Goal: Information Seeking & Learning: Check status

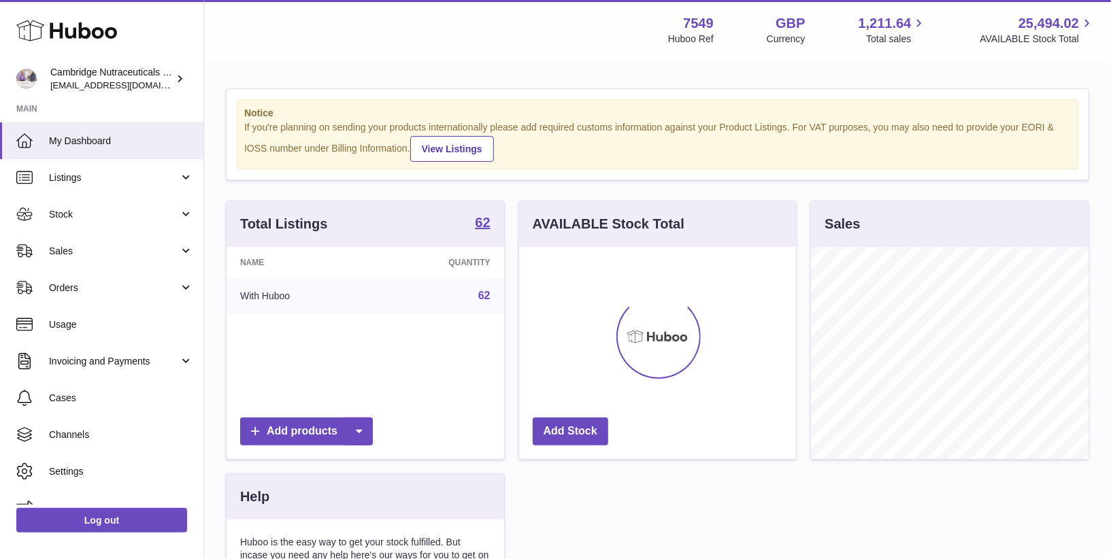
scroll to position [212, 278]
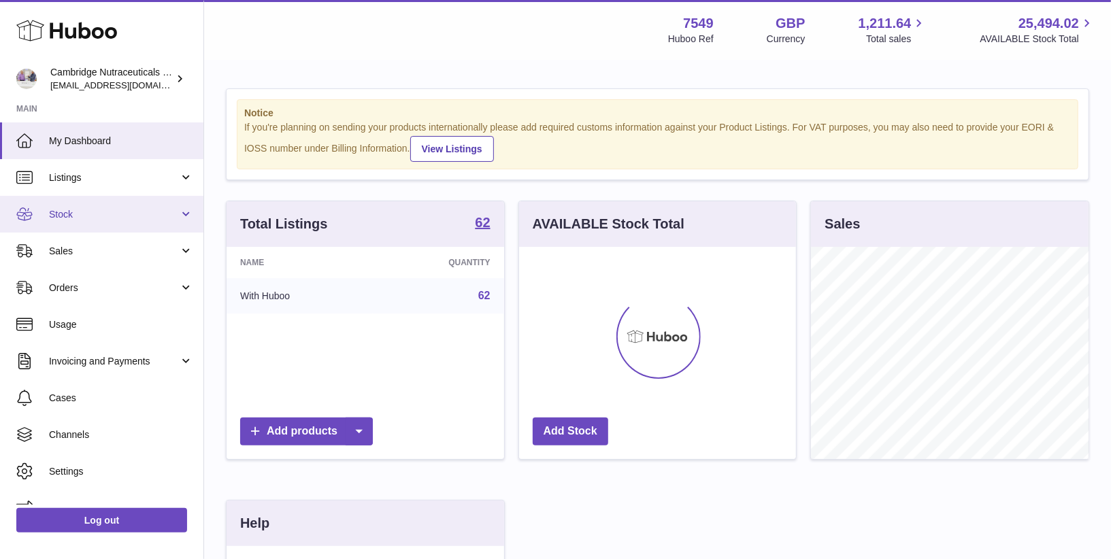
click at [92, 218] on span "Stock" at bounding box center [114, 214] width 130 height 13
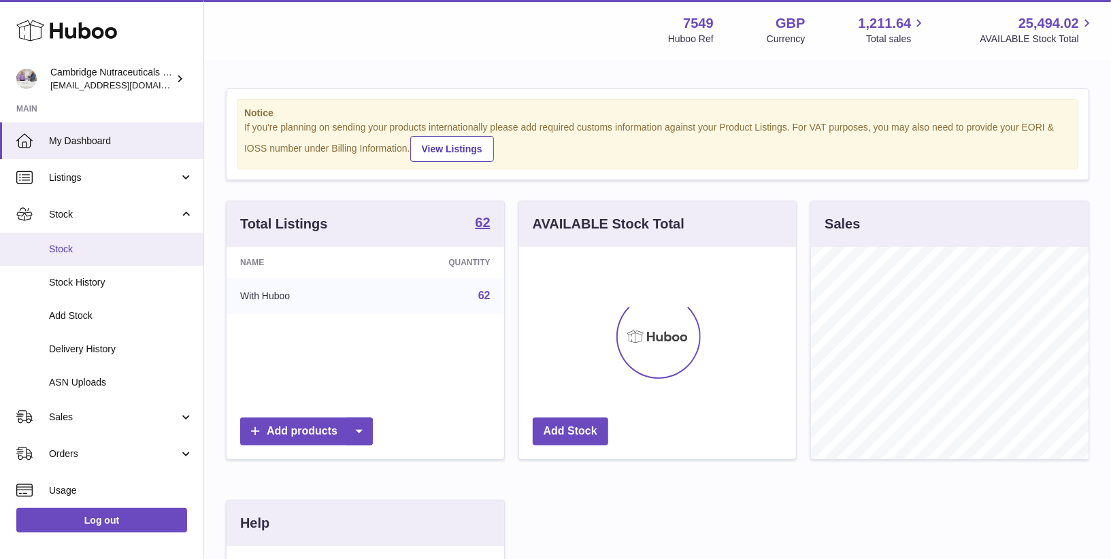
click at [82, 253] on span "Stock" at bounding box center [121, 249] width 144 height 13
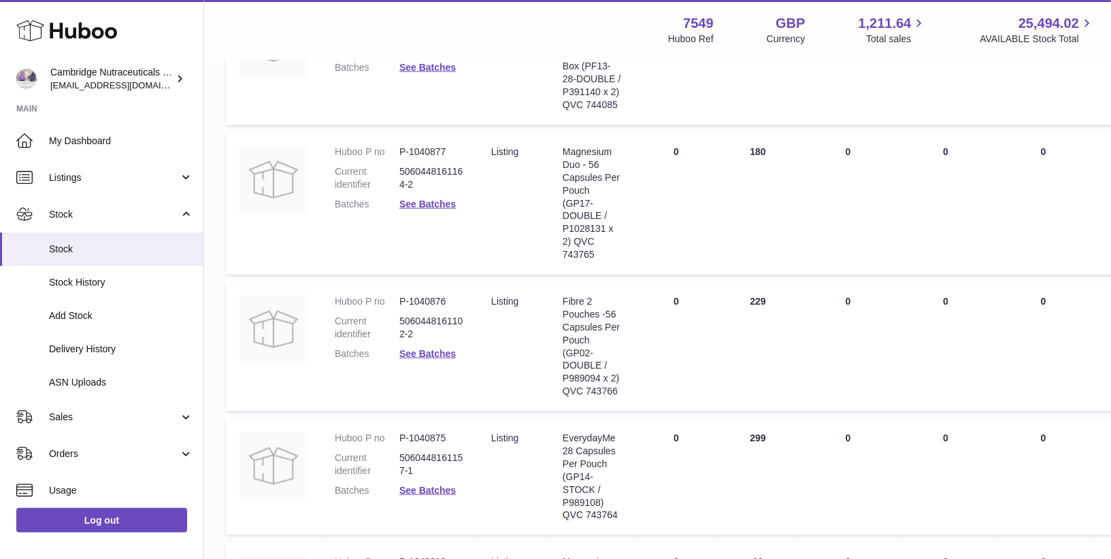
scroll to position [833, 0]
click at [436, 349] on link "See Batches" at bounding box center [427, 351] width 56 height 11
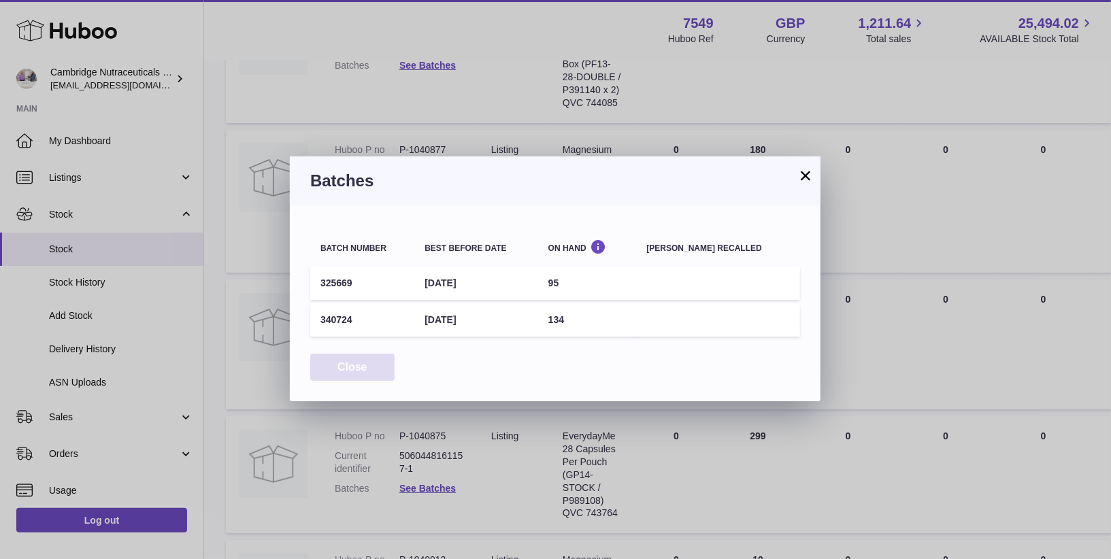
click at [371, 356] on button "Close" at bounding box center [352, 368] width 84 height 28
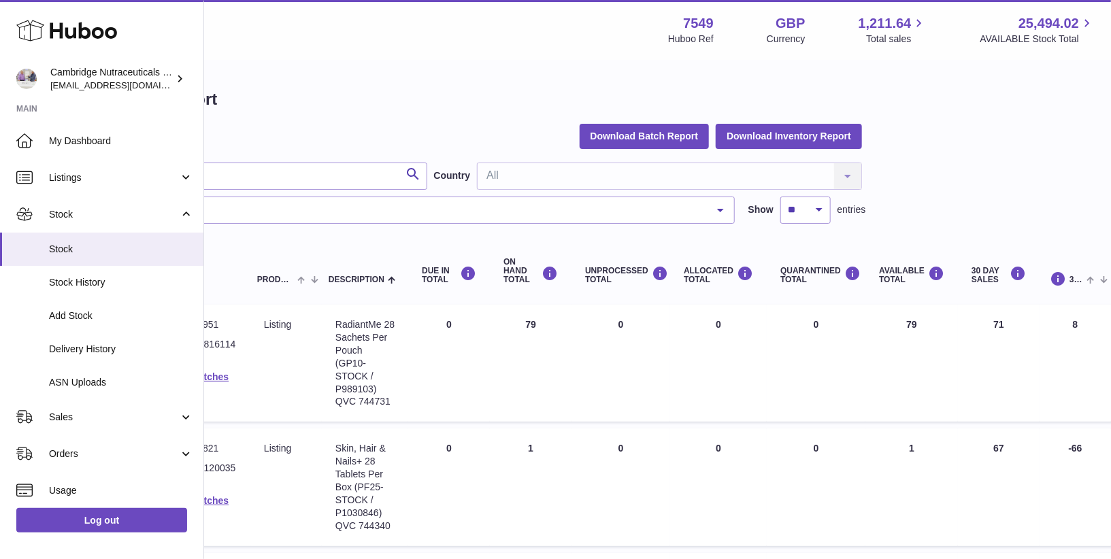
scroll to position [0, 0]
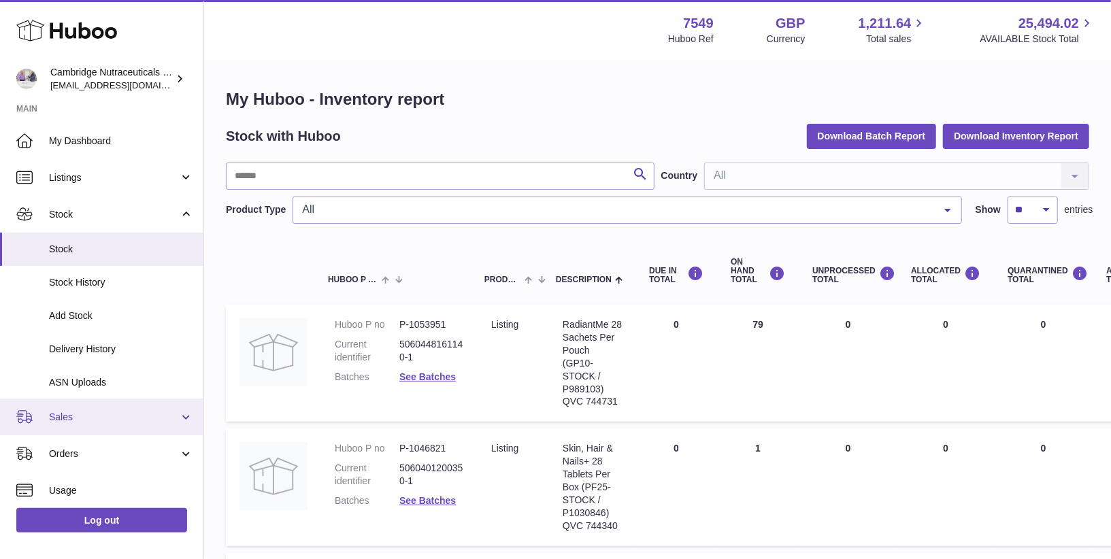
click at [52, 408] on link "Sales" at bounding box center [101, 417] width 203 height 37
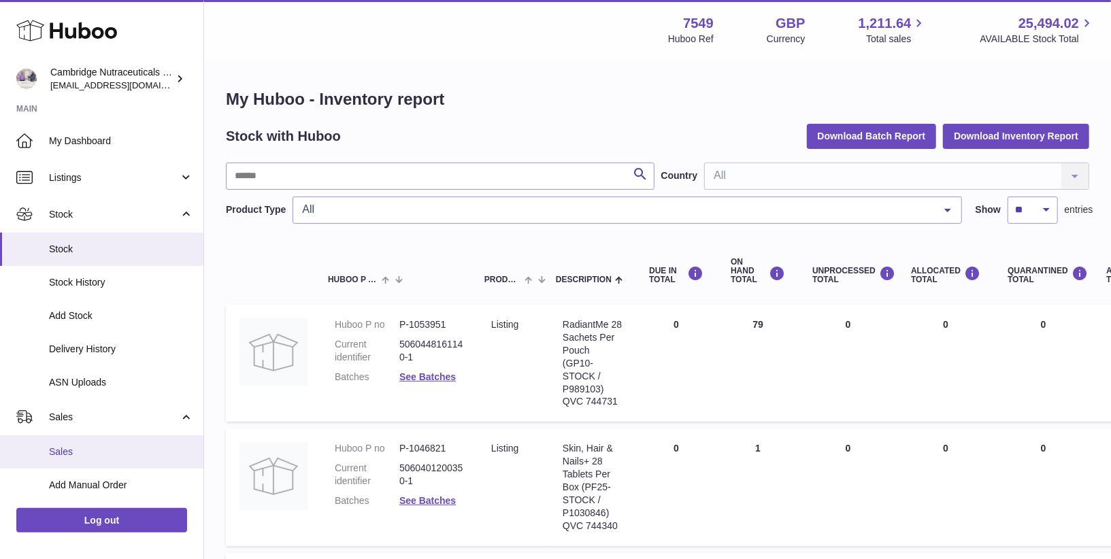
click at [56, 452] on span "Sales" at bounding box center [121, 452] width 144 height 13
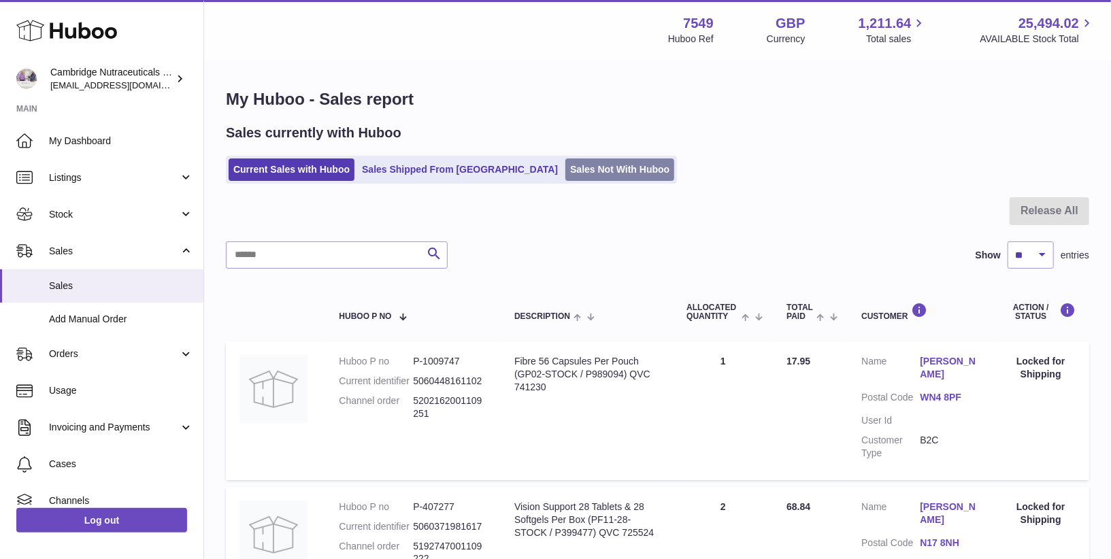
click at [565, 165] on link "Sales Not With Huboo" at bounding box center [619, 170] width 109 height 22
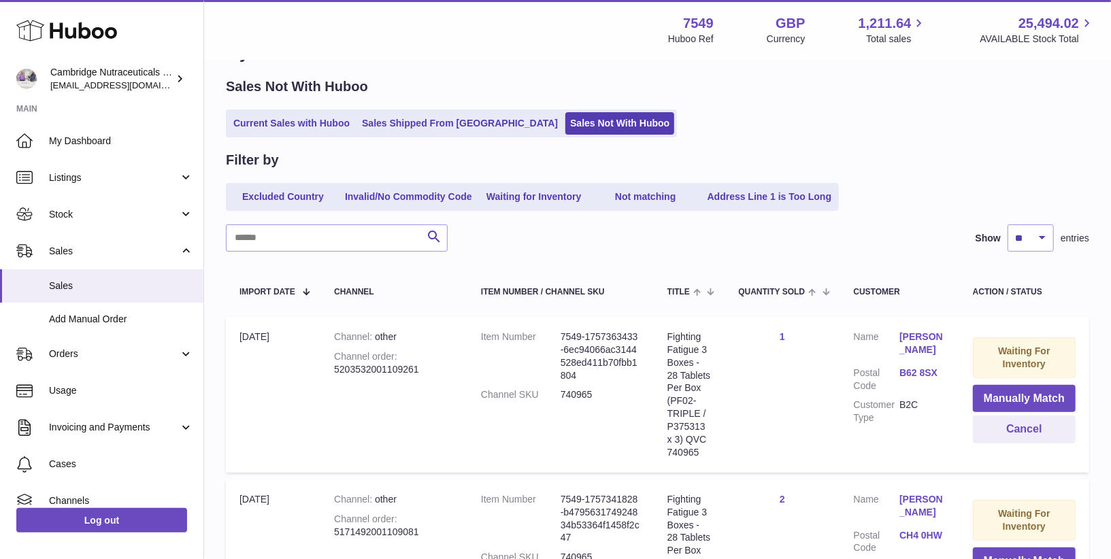
scroll to position [45, 0]
click at [358, 239] on input "text" at bounding box center [337, 239] width 222 height 27
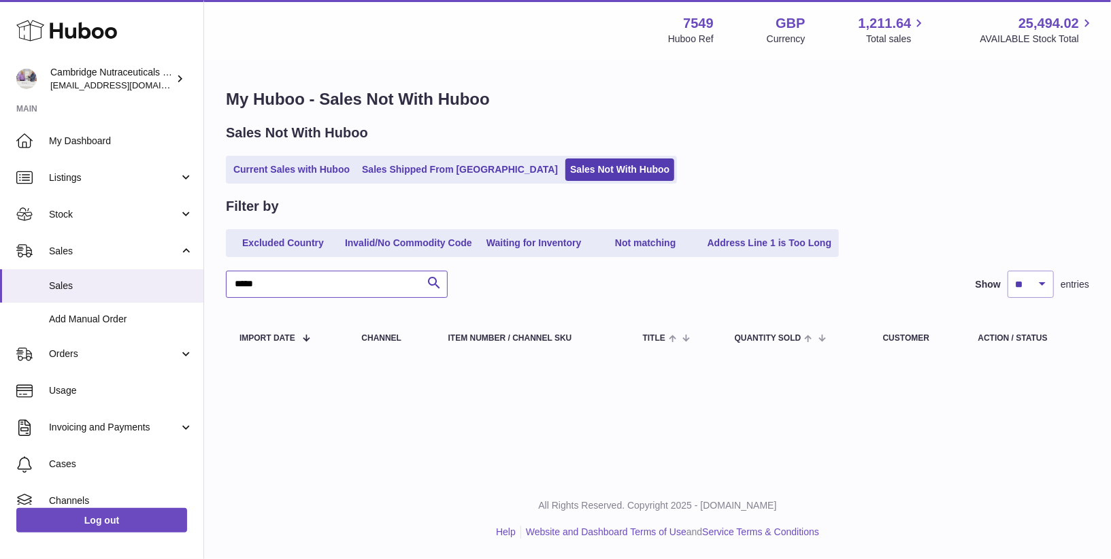
type input "******"
click at [255, 286] on input "******" at bounding box center [337, 284] width 222 height 27
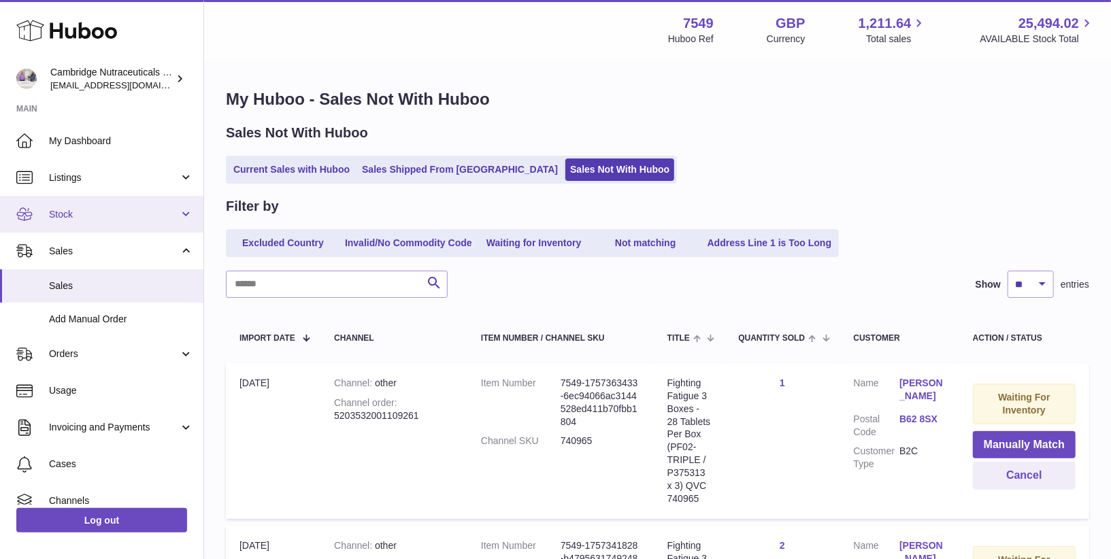
click at [86, 200] on link "Stock" at bounding box center [101, 214] width 203 height 37
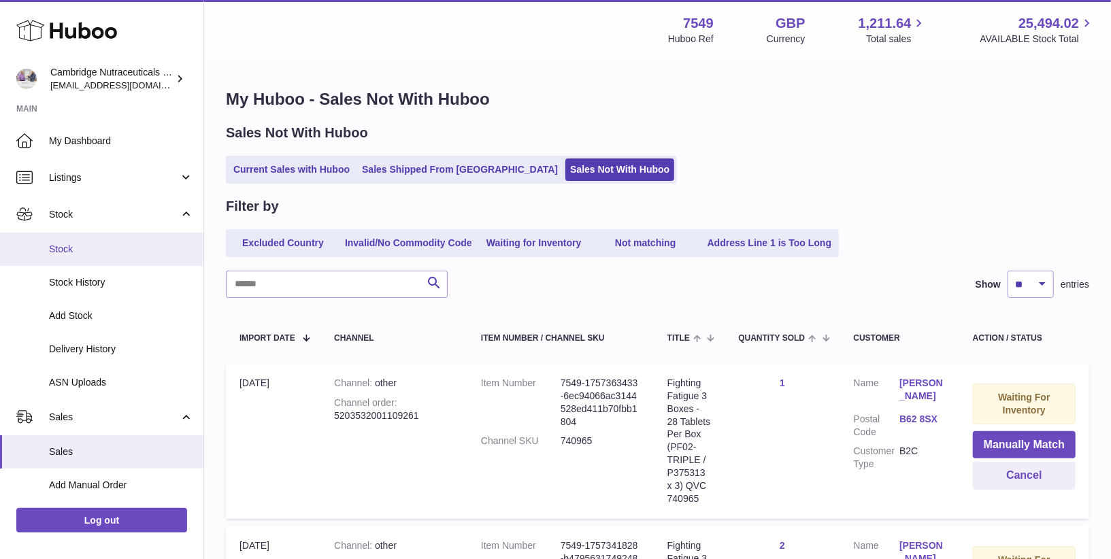
click at [70, 249] on span "Stock" at bounding box center [121, 249] width 144 height 13
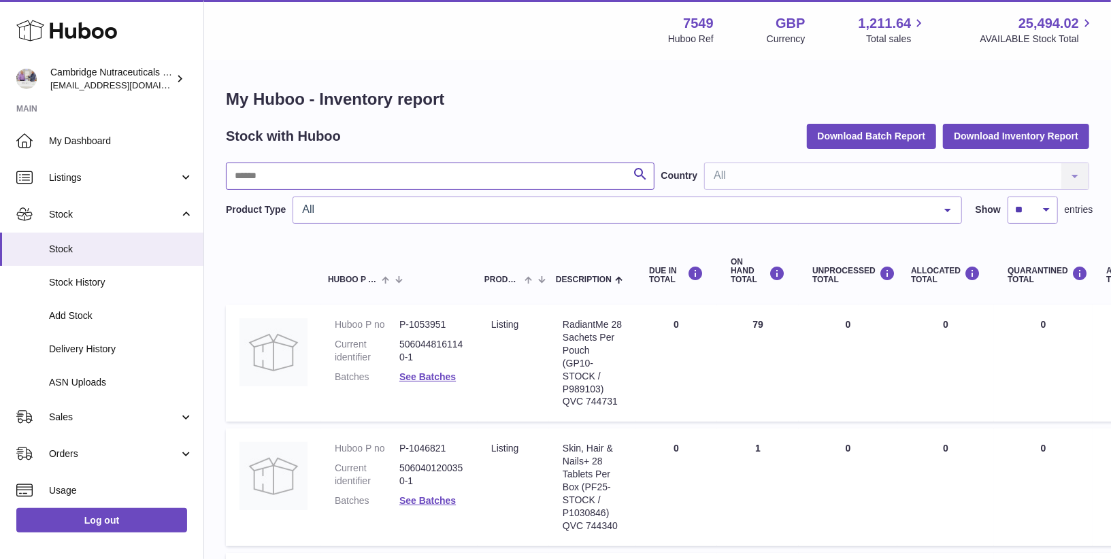
click at [303, 181] on input "text" at bounding box center [440, 176] width 429 height 27
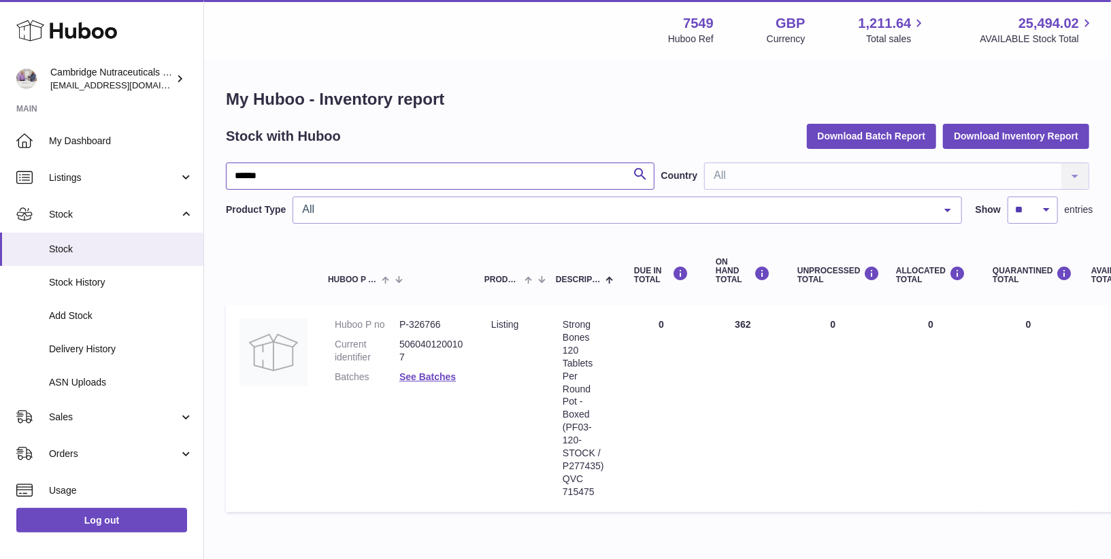
type input "******"
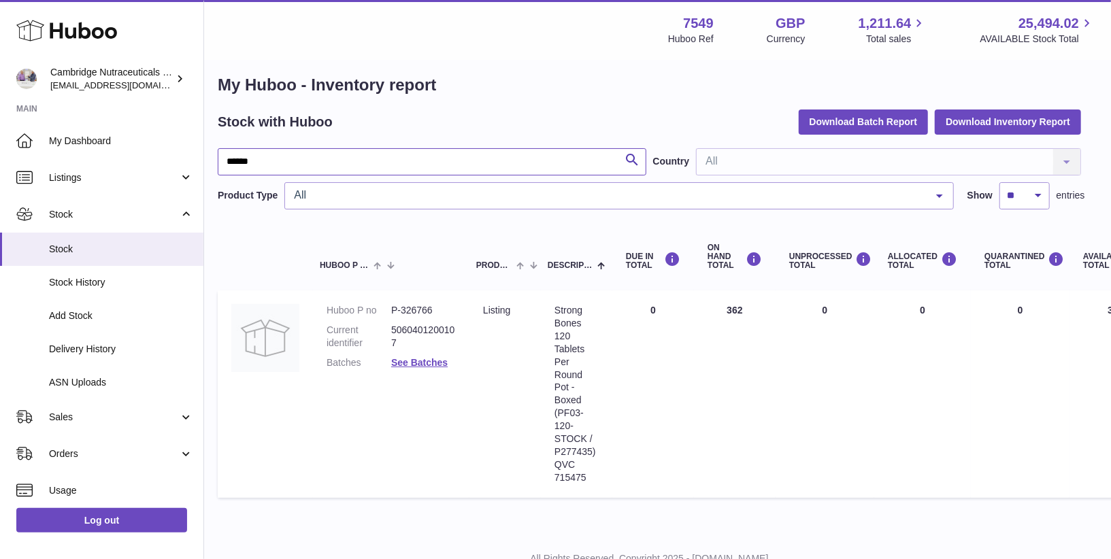
scroll to position [14, 0]
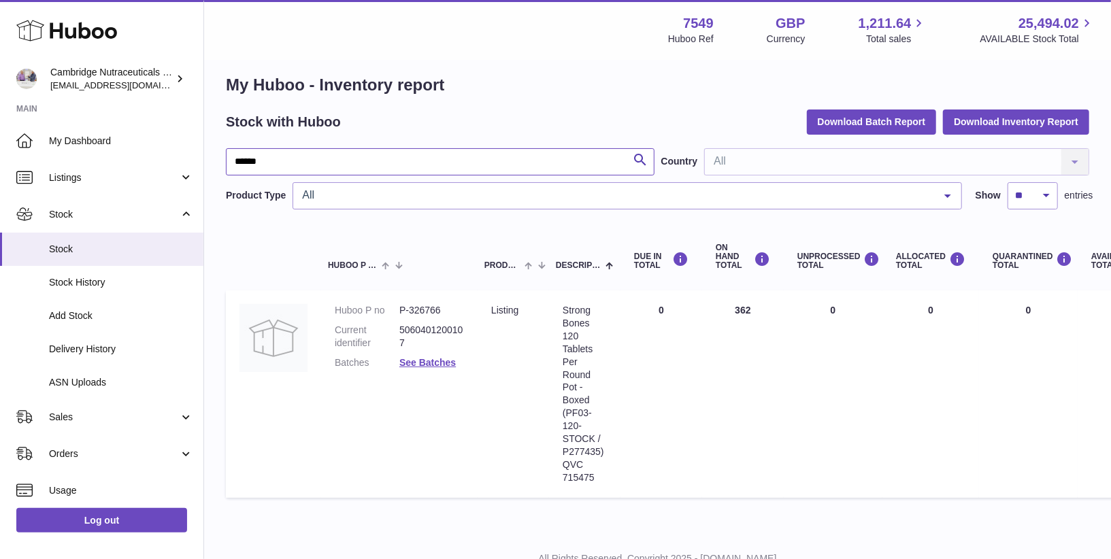
click at [505, 154] on input "******" at bounding box center [440, 161] width 429 height 27
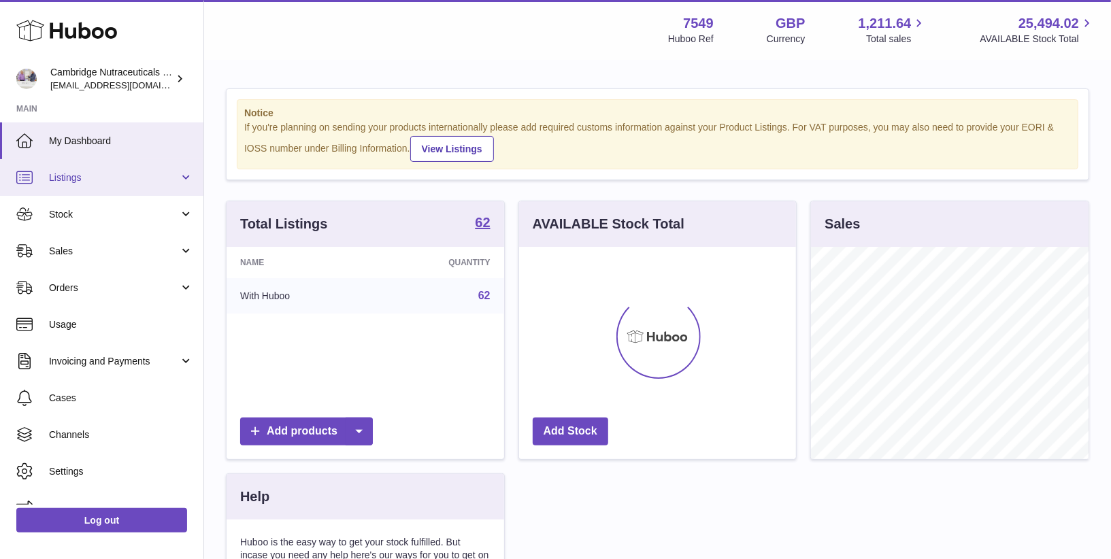
scroll to position [212, 278]
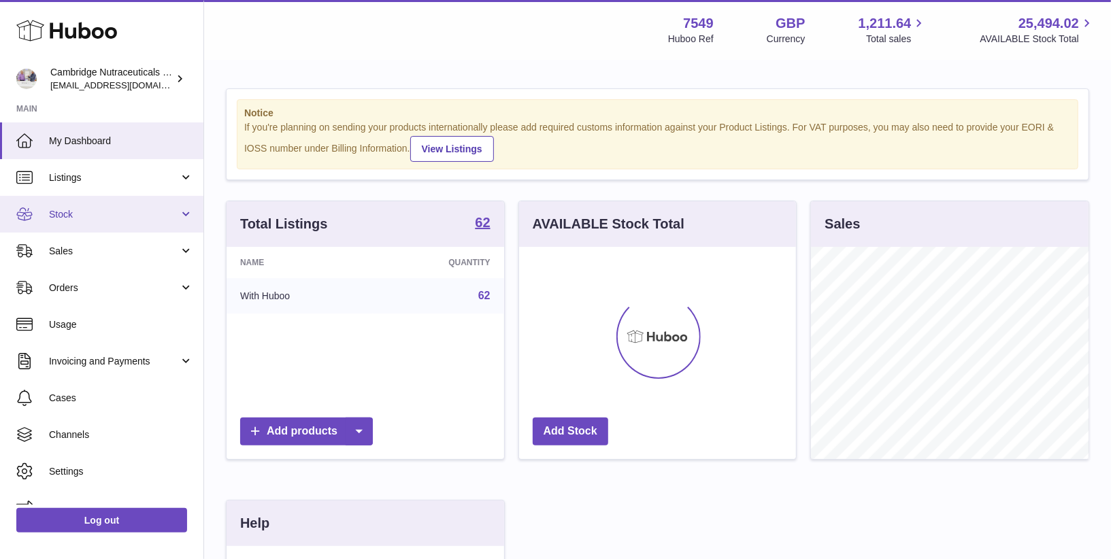
click at [72, 216] on span "Stock" at bounding box center [114, 214] width 130 height 13
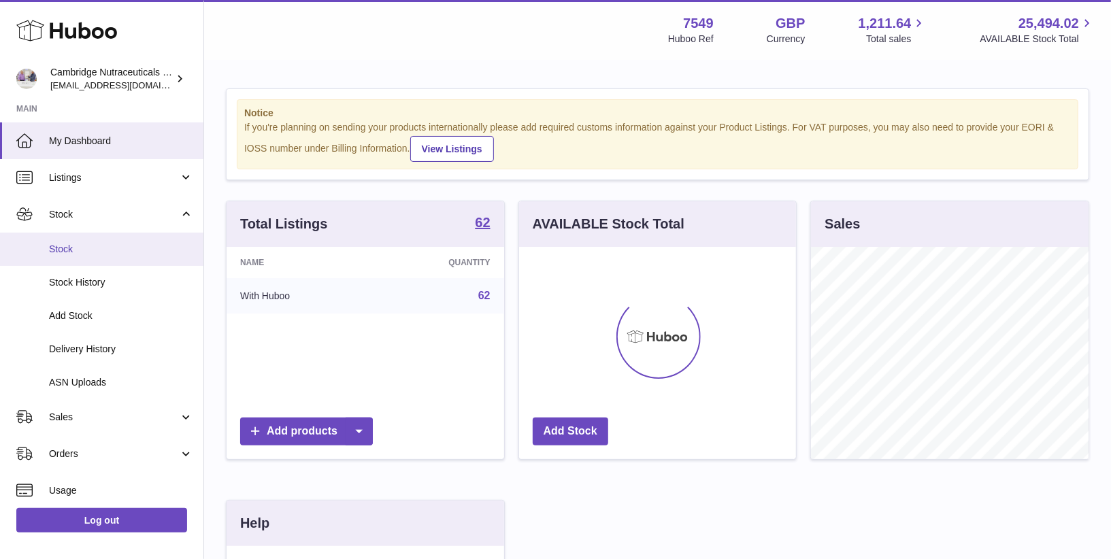
click at [67, 260] on link "Stock" at bounding box center [101, 249] width 203 height 33
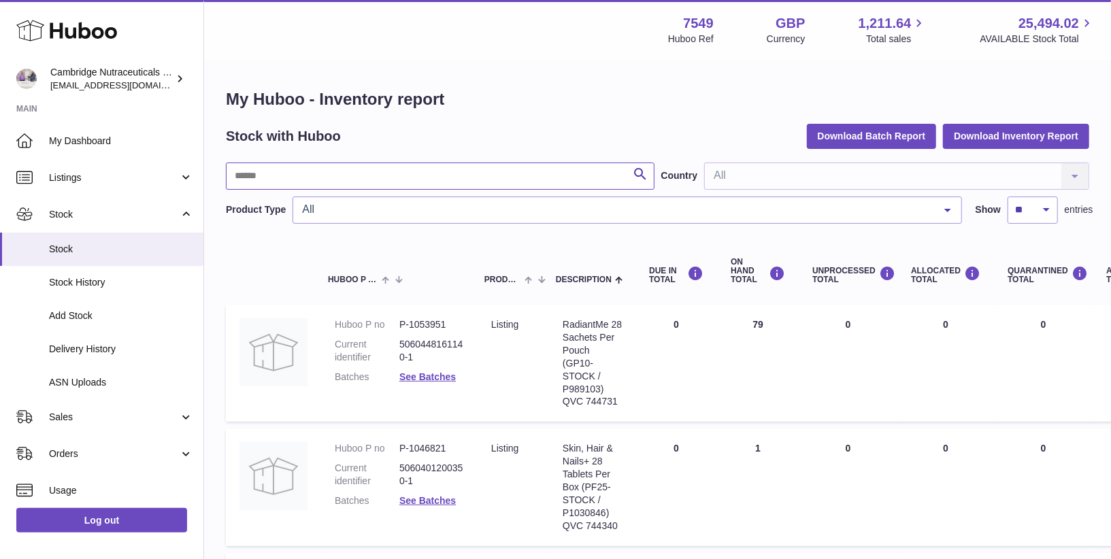
click at [365, 174] on input "text" at bounding box center [440, 176] width 429 height 27
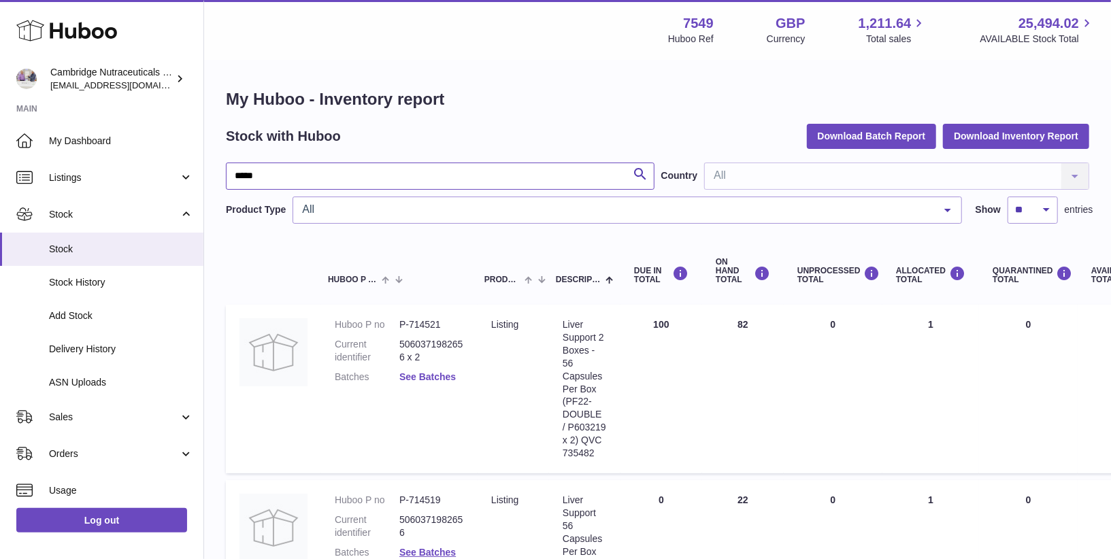
type input "*****"
click at [417, 373] on link "See Batches" at bounding box center [427, 376] width 56 height 11
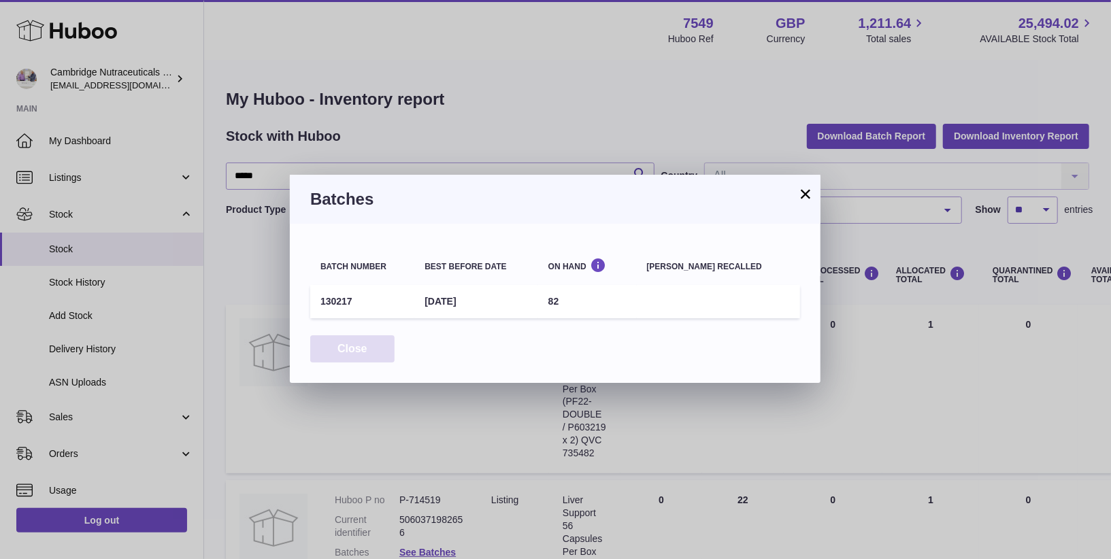
click at [352, 344] on button "Close" at bounding box center [352, 349] width 84 height 28
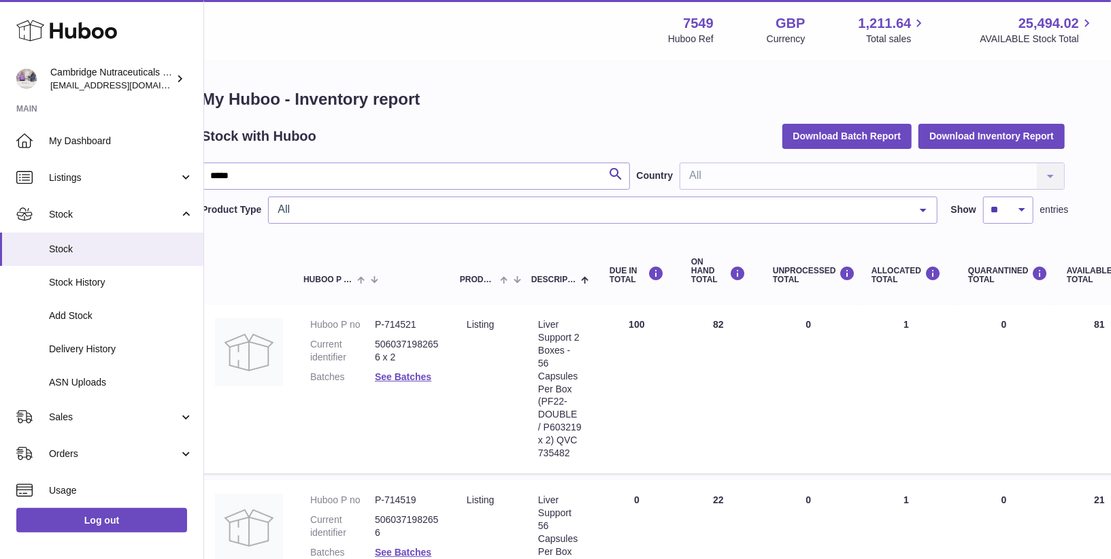
scroll to position [0, 29]
